Goal: Transaction & Acquisition: Subscribe to service/newsletter

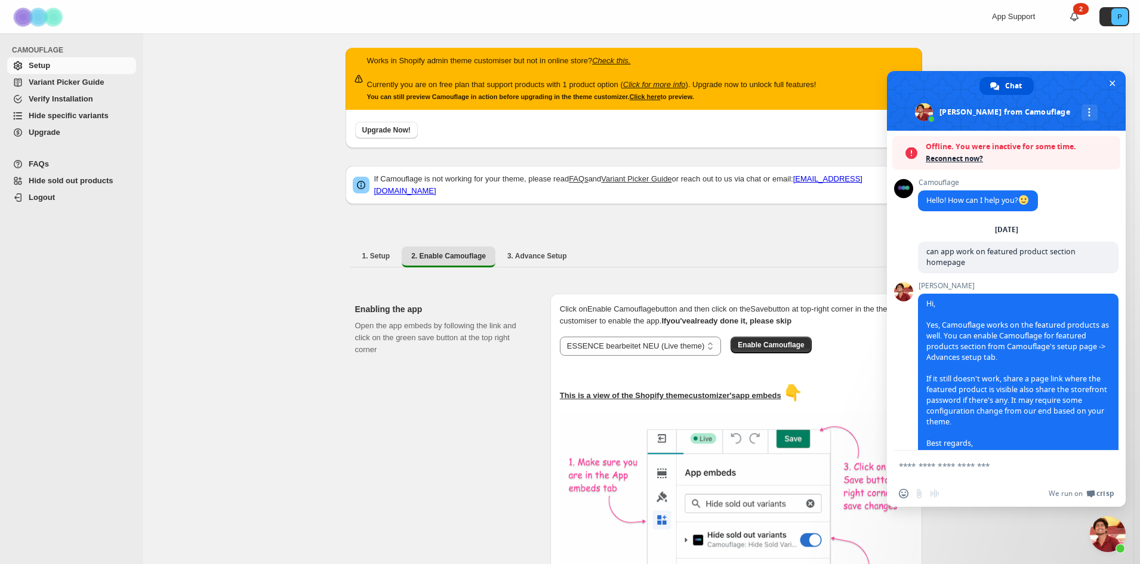
select select "**********"
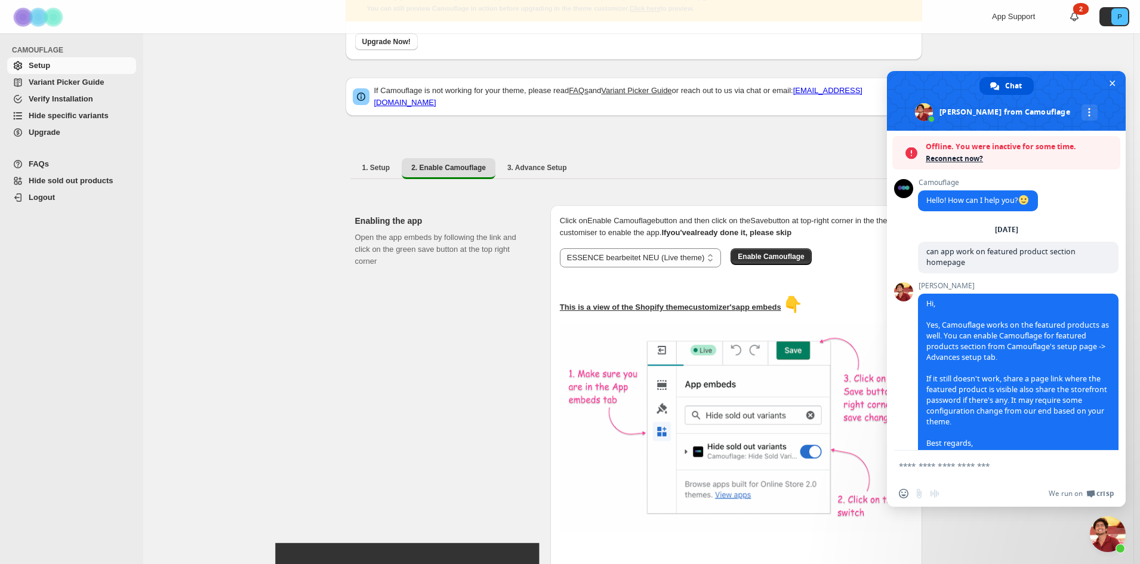
scroll to position [723, 0]
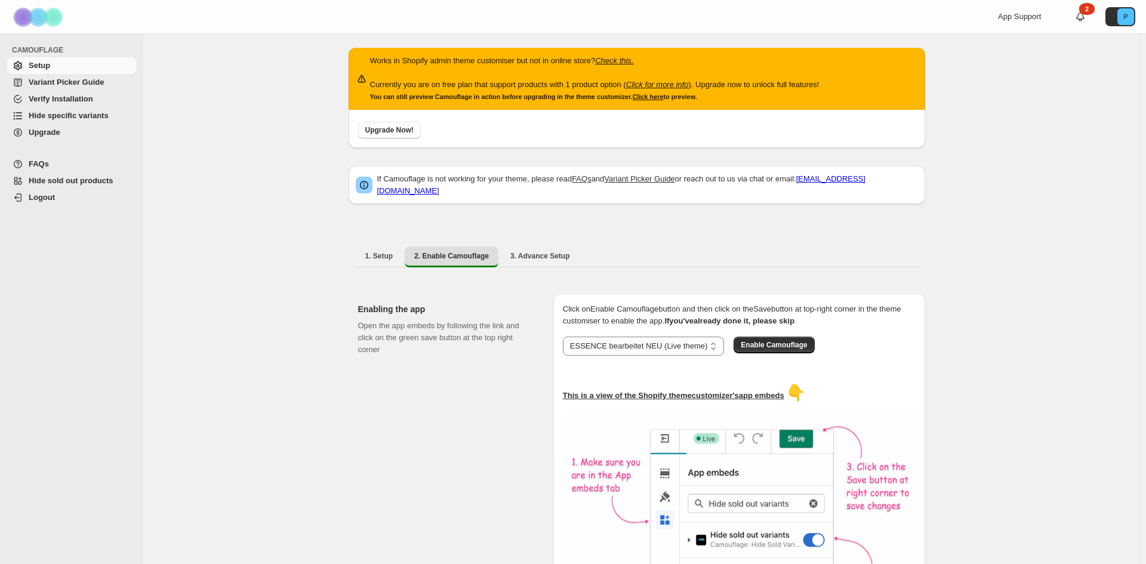
select select "**********"
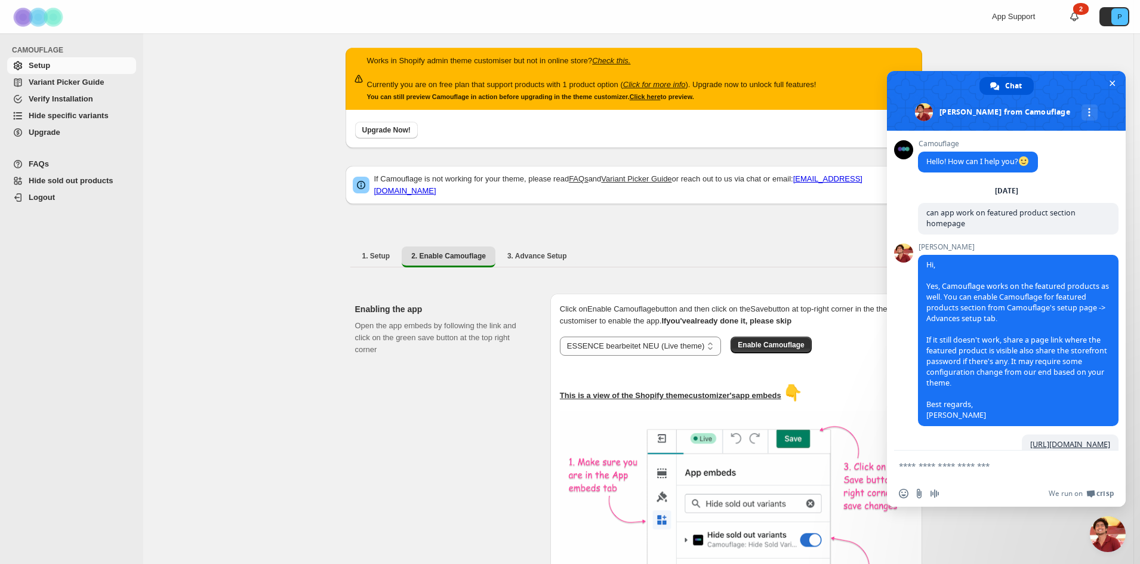
click at [1078, 8] on div "App Support 2 P" at bounding box center [1063, 16] width 142 height 33
click at [1082, 8] on div "2" at bounding box center [1081, 9] width 16 height 12
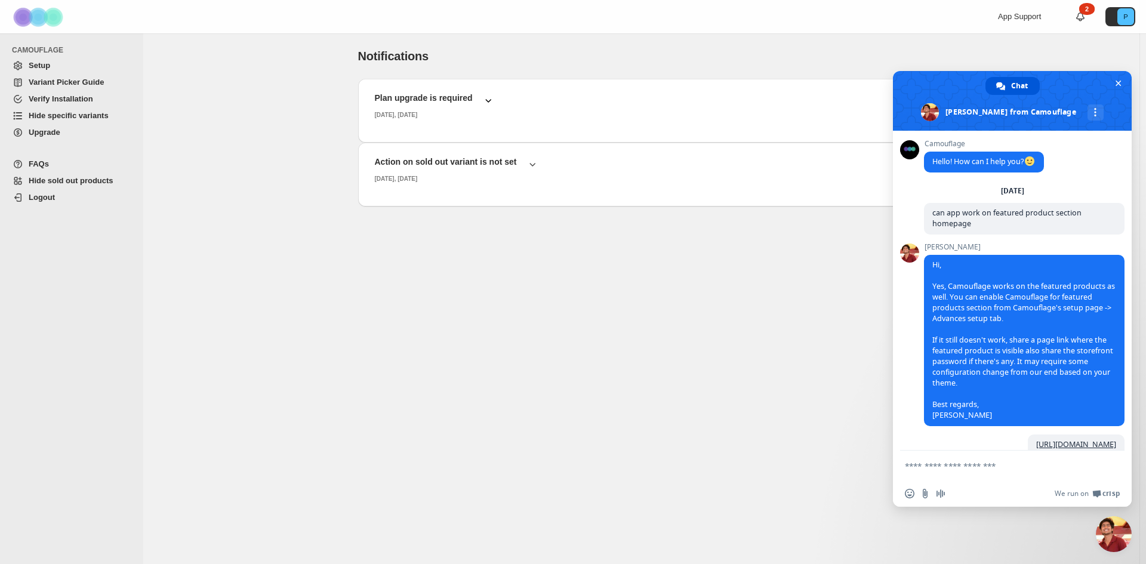
click at [486, 96] on icon "button" at bounding box center [488, 100] width 12 height 12
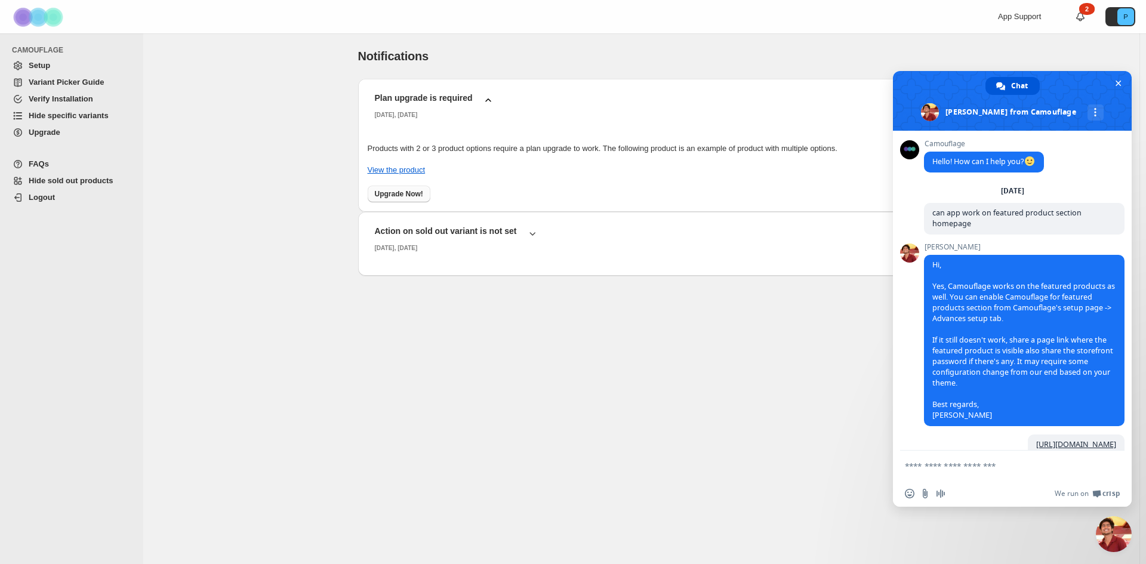
click at [411, 190] on span "Upgrade Now!" at bounding box center [399, 194] width 48 height 10
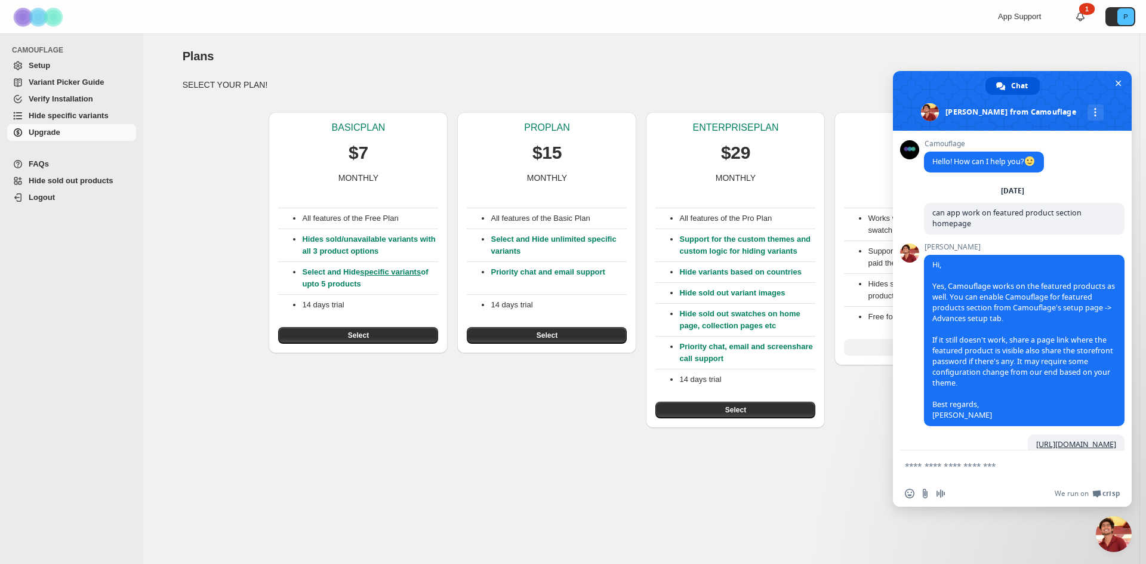
click at [358, 428] on div "Plans. This page is ready Plans SELECT YOUR PLAN! BASIC PLAN $7 MONTHLY All fea…" at bounding box center [641, 298] width 996 height 531
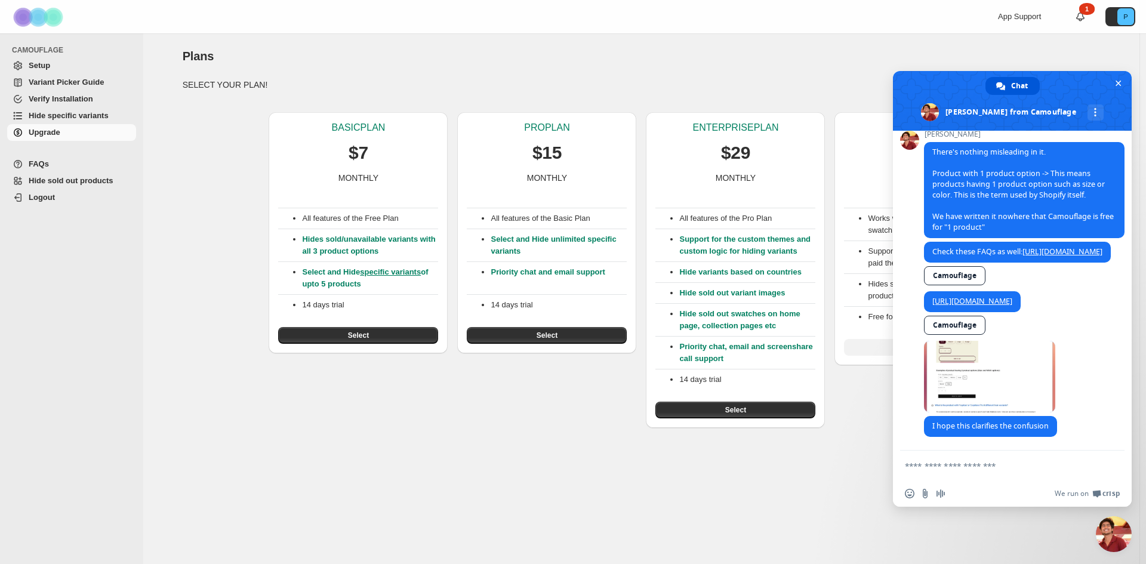
scroll to position [1021, 0]
click at [1076, 369] on div "Raj 6 hours ago" at bounding box center [1024, 378] width 201 height 75
click at [689, 76] on div "Plans. This page is ready Plans" at bounding box center [642, 55] width 918 height 45
click at [327, 52] on div "Plans" at bounding box center [642, 56] width 918 height 17
